Goal: Task Accomplishment & Management: Manage account settings

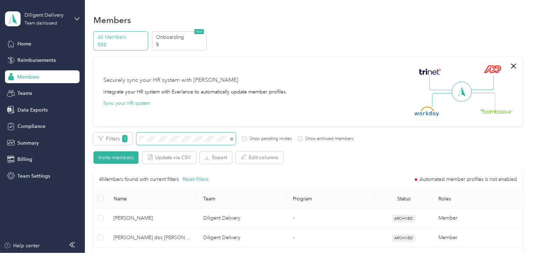
scroll to position [39, 0]
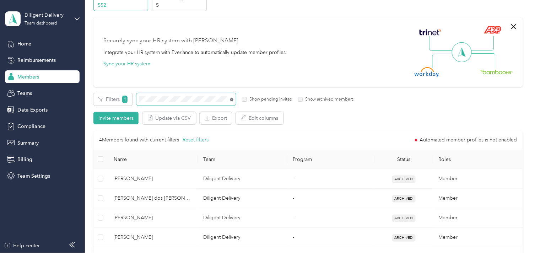
click at [232, 100] on icon at bounding box center [231, 99] width 3 height 3
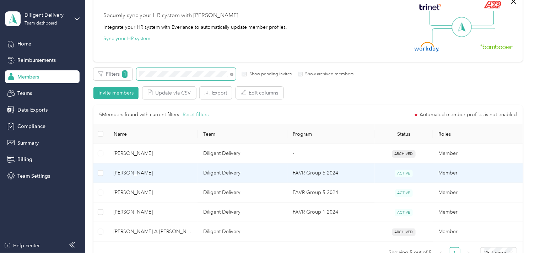
scroll to position [79, 0]
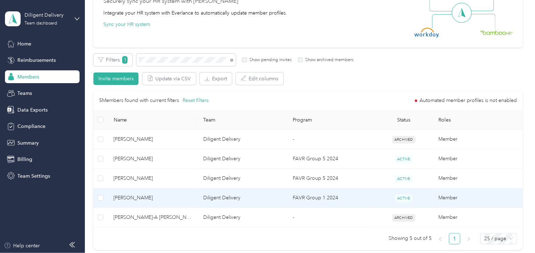
click at [168, 201] on span "[PERSON_NAME]" at bounding box center [153, 198] width 78 height 8
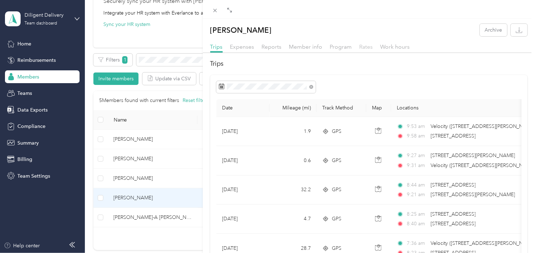
click at [364, 43] on span "Rates" at bounding box center [365, 46] width 13 height 7
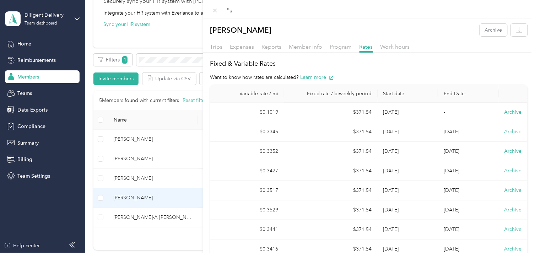
click at [164, 160] on div "[PERSON_NAME] Archive Trips Expenses Reports Member info Program Rates Work hou…" at bounding box center [267, 126] width 535 height 253
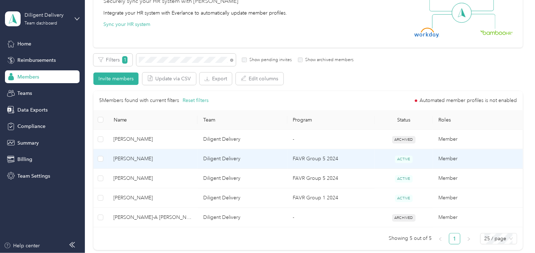
click at [163, 159] on span "[PERSON_NAME]" at bounding box center [153, 159] width 78 height 8
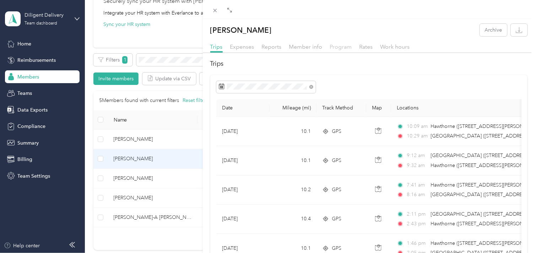
click at [344, 44] on span "Program" at bounding box center [341, 46] width 22 height 7
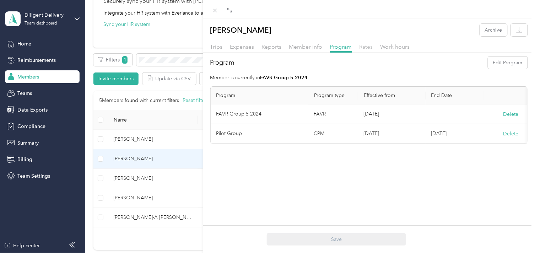
click at [364, 49] on span "Rates" at bounding box center [365, 46] width 13 height 7
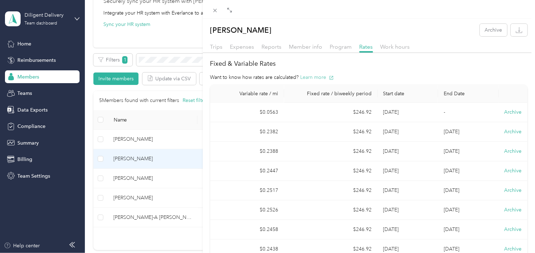
click at [315, 76] on button "Learn more" at bounding box center [316, 76] width 33 height 7
click at [158, 58] on div "[PERSON_NAME] Archive Trips Expenses Reports Member info Program Rates Work hou…" at bounding box center [267, 126] width 535 height 253
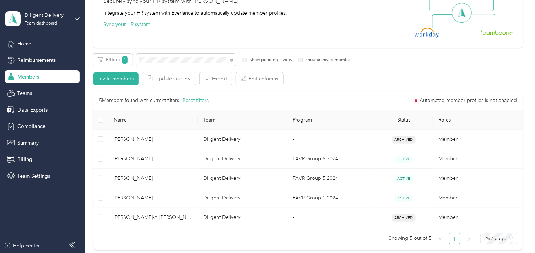
click at [232, 59] on icon at bounding box center [231, 60] width 3 height 3
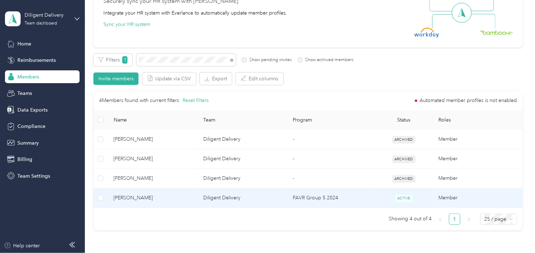
click at [168, 203] on td "[PERSON_NAME]" at bounding box center [153, 198] width 90 height 20
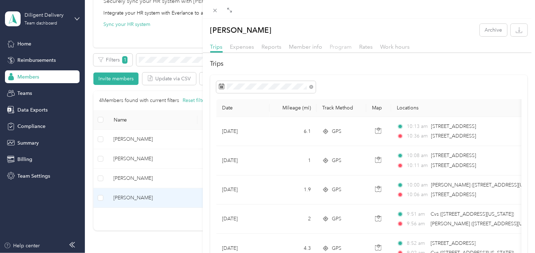
click at [349, 47] on span "Program" at bounding box center [341, 46] width 22 height 7
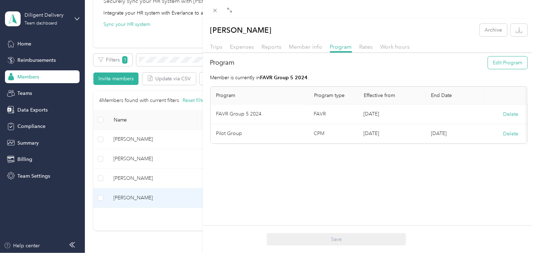
click at [513, 64] on button "Edit Program" at bounding box center [507, 62] width 39 height 12
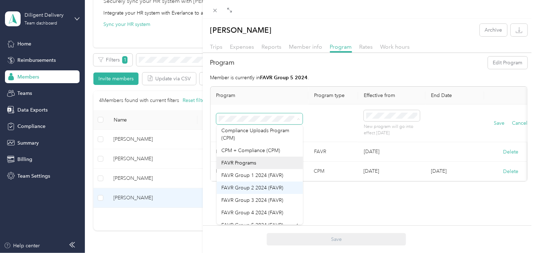
scroll to position [39, 0]
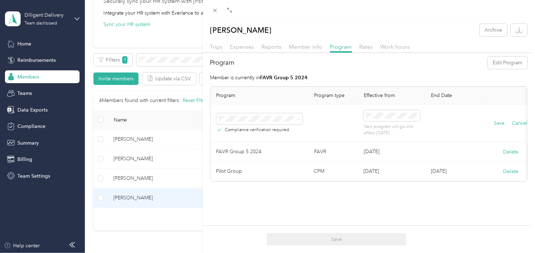
click at [255, 186] on div "FAVR Group 3 2024 (FAVR)" at bounding box center [260, 185] width 76 height 7
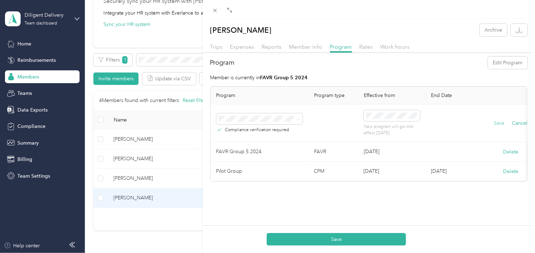
click at [498, 120] on button "Save" at bounding box center [498, 123] width 11 height 8
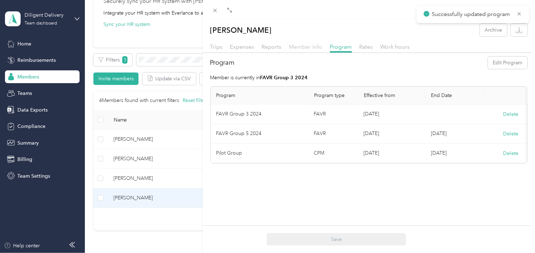
click at [302, 47] on span "Member info" at bounding box center [305, 46] width 33 height 7
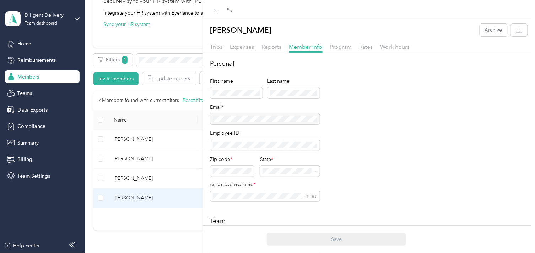
click at [175, 56] on div "[PERSON_NAME] Archive Trips Expenses Reports Member info Program Rates Work hou…" at bounding box center [267, 126] width 535 height 253
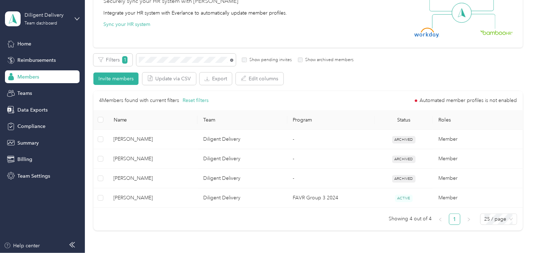
click at [232, 60] on icon at bounding box center [231, 60] width 3 height 3
click at [185, 49] on div "All Members 552 Onboarding 5 NEW Securely sync your HR system with Everlance In…" at bounding box center [307, 94] width 429 height 284
click at [184, 55] on span at bounding box center [180, 60] width 99 height 12
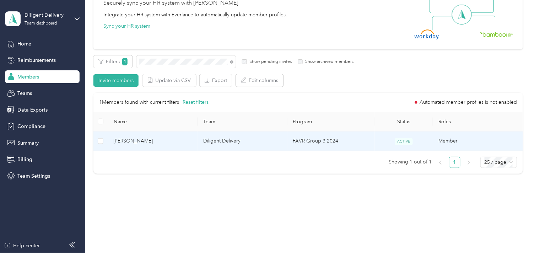
click at [181, 142] on span "[PERSON_NAME]" at bounding box center [153, 141] width 78 height 8
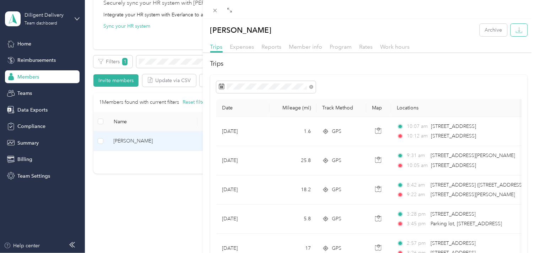
click at [515, 31] on icon "button" at bounding box center [518, 30] width 7 height 7
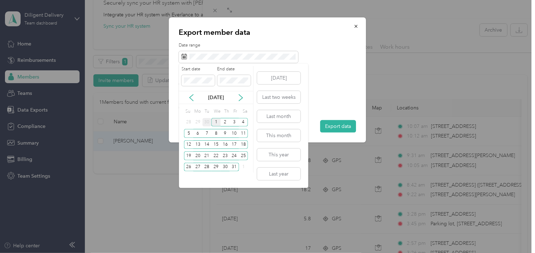
click at [205, 121] on div "30" at bounding box center [206, 122] width 9 height 9
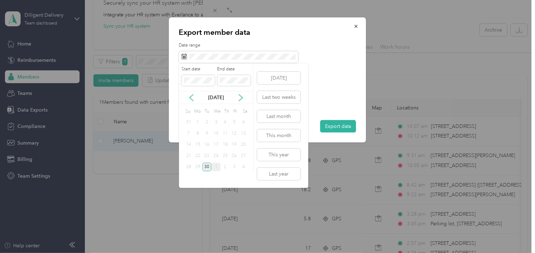
click at [204, 167] on div "30" at bounding box center [206, 167] width 9 height 9
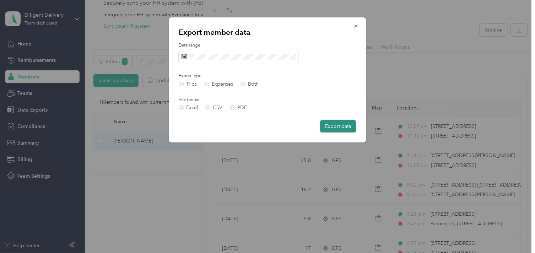
click at [330, 125] on button "Export data" at bounding box center [338, 126] width 36 height 12
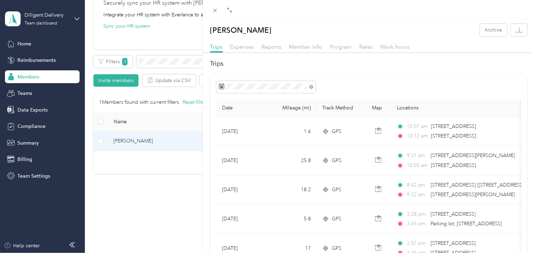
click at [176, 65] on div "[PERSON_NAME] Archive Trips Expenses Reports Member info Program Rates Work hou…" at bounding box center [267, 126] width 535 height 253
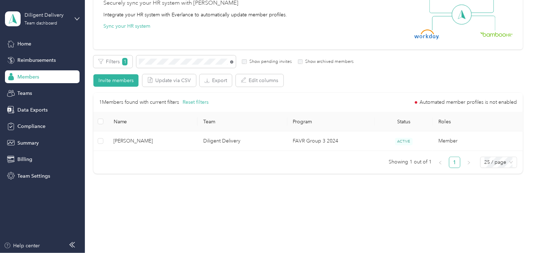
click at [231, 62] on icon at bounding box center [231, 61] width 3 height 3
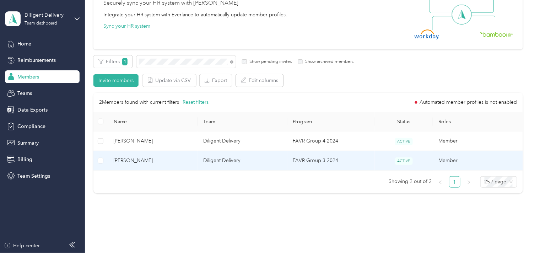
click at [193, 169] on td "[PERSON_NAME]" at bounding box center [153, 161] width 90 height 20
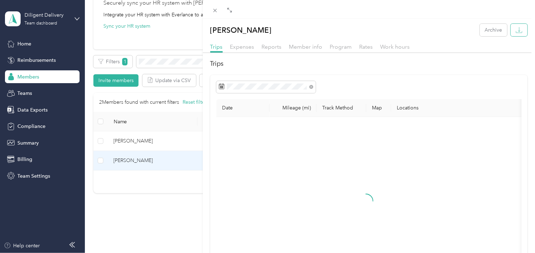
click at [510, 31] on button "button" at bounding box center [518, 30] width 17 height 12
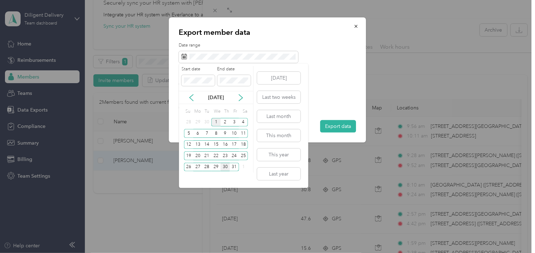
click at [221, 166] on div "30" at bounding box center [224, 167] width 9 height 9
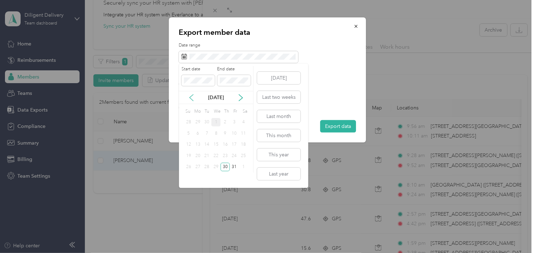
click at [192, 98] on icon at bounding box center [191, 97] width 7 height 7
click at [207, 168] on div "30" at bounding box center [206, 167] width 9 height 9
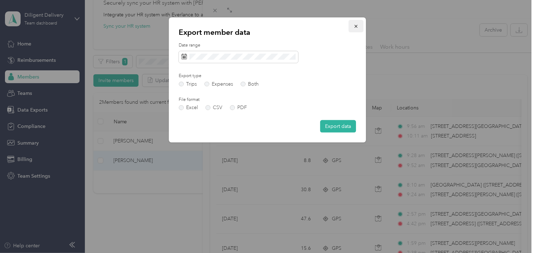
click at [355, 21] on button "button" at bounding box center [356, 26] width 15 height 12
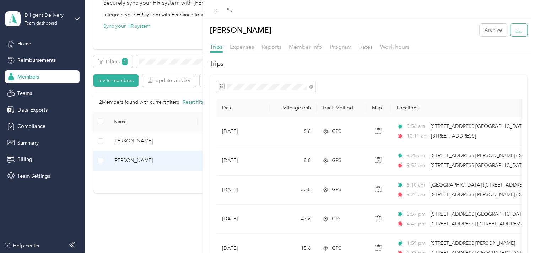
click at [515, 33] on icon "button" at bounding box center [518, 30] width 7 height 7
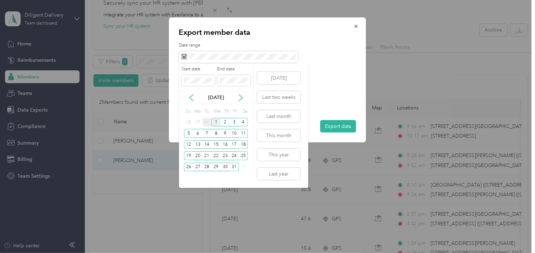
click at [205, 123] on div "30" at bounding box center [206, 122] width 9 height 9
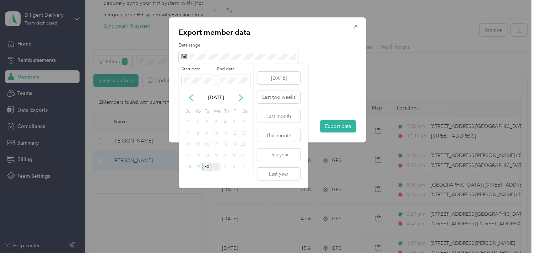
click at [205, 168] on div "30" at bounding box center [206, 167] width 9 height 9
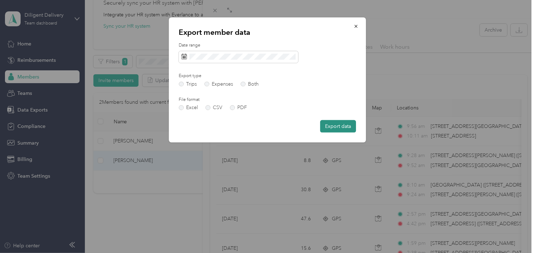
click at [327, 131] on button "Export data" at bounding box center [338, 126] width 36 height 12
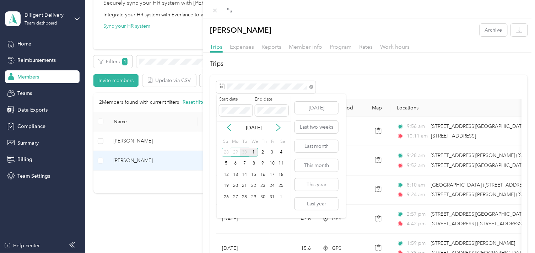
click at [242, 152] on div "30" at bounding box center [244, 152] width 9 height 9
click at [241, 196] on div "30" at bounding box center [244, 196] width 9 height 9
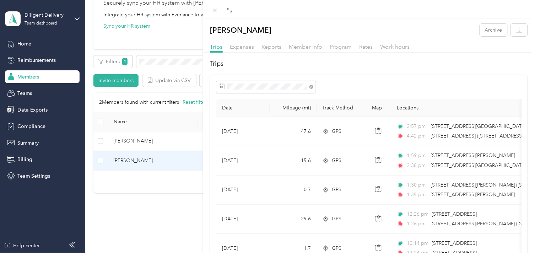
click at [153, 63] on div "[PERSON_NAME] Archive Trips Expenses Reports Member info Program Rates Work hou…" at bounding box center [267, 126] width 535 height 253
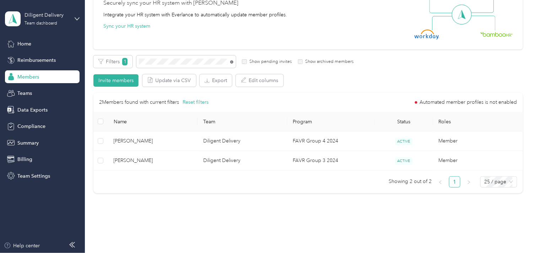
click at [232, 62] on icon at bounding box center [231, 61] width 3 height 3
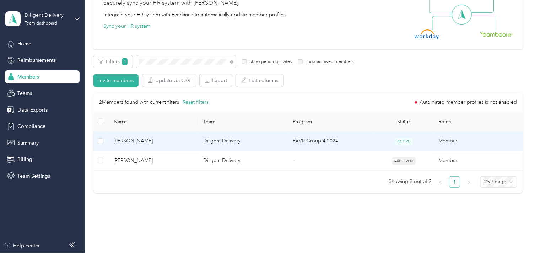
click at [193, 140] on td "[PERSON_NAME]" at bounding box center [153, 141] width 90 height 20
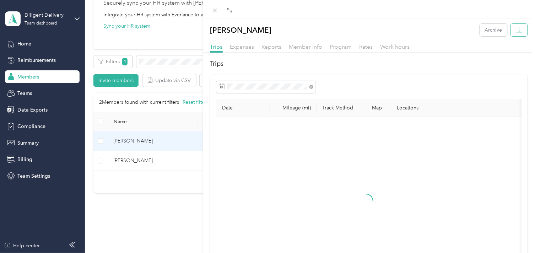
click at [515, 29] on icon "button" at bounding box center [518, 30] width 7 height 7
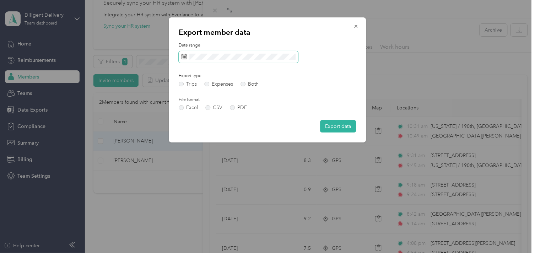
click at [208, 52] on span at bounding box center [238, 57] width 119 height 12
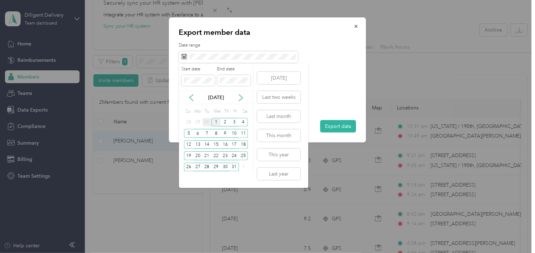
click at [208, 120] on div "30" at bounding box center [206, 122] width 9 height 9
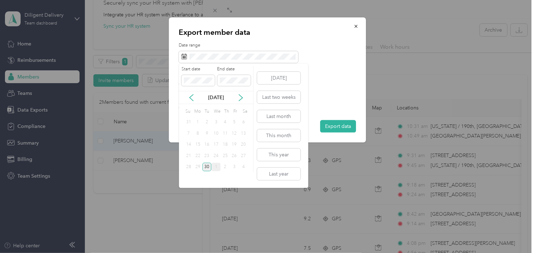
click at [204, 164] on div "30" at bounding box center [206, 167] width 9 height 9
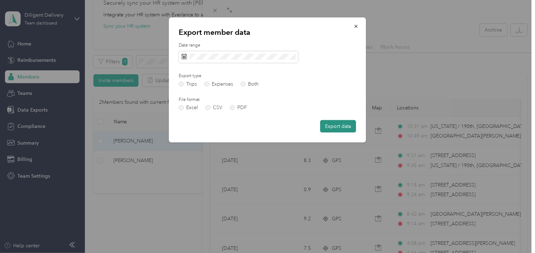
click at [338, 130] on button "Export data" at bounding box center [338, 126] width 36 height 12
